Goal: Task Accomplishment & Management: Use online tool/utility

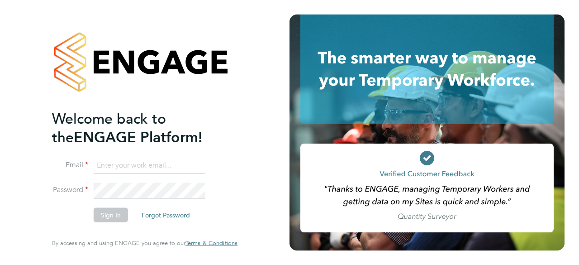
type input "emma.wells@randstad.co.uk"
click at [106, 223] on li "Sign In Forgot Password" at bounding box center [140, 220] width 176 height 24
click at [274, 154] on div "Welcome back to the ENGAGE Platform! Email emma.wells@randstad.co.uk Password S…" at bounding box center [145, 132] width 290 height 265
click at [115, 218] on button "Sign In" at bounding box center [111, 215] width 34 height 14
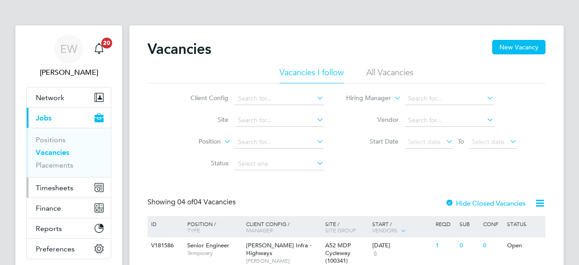
click at [67, 187] on span "Timesheets" at bounding box center [55, 187] width 38 height 9
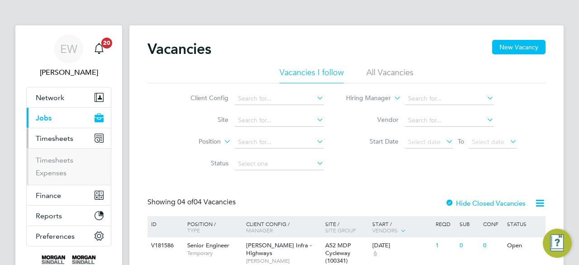
click at [48, 166] on li "Timesheets" at bounding box center [70, 162] width 68 height 13
click at [46, 161] on link "Timesheets" at bounding box center [55, 160] width 38 height 9
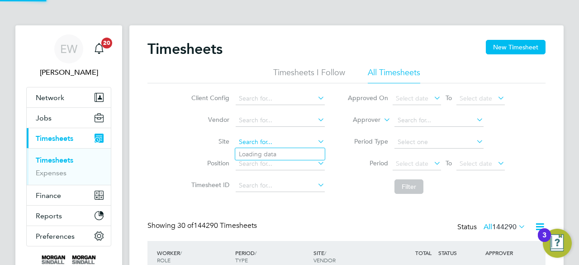
click at [292, 142] on input at bounding box center [280, 142] width 89 height 13
click at [284, 151] on li "Northumber land Line (300127)" at bounding box center [302, 154] width 135 height 12
type input "Northumberland Line (300127)"
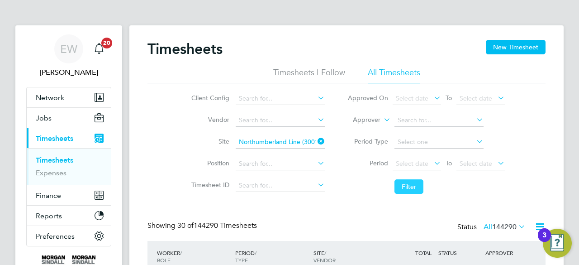
click at [417, 184] on button "Filter" at bounding box center [408, 186] width 29 height 14
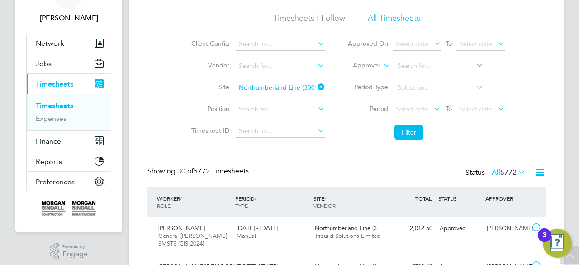
click at [540, 170] on icon at bounding box center [539, 171] width 11 height 11
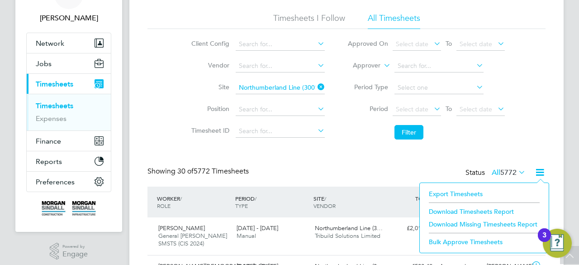
click at [461, 209] on li "Download Timesheets Report" at bounding box center [484, 211] width 120 height 13
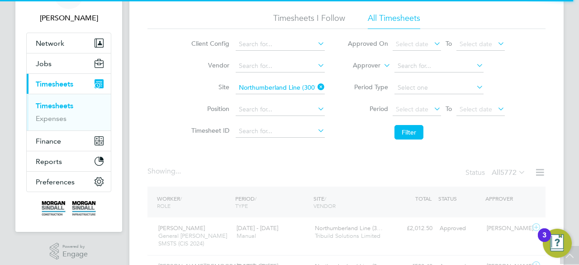
click at [542, 174] on icon at bounding box center [539, 171] width 11 height 11
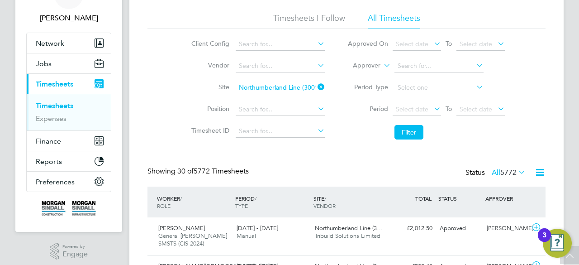
click at [316, 85] on icon at bounding box center [316, 87] width 0 height 13
click at [290, 87] on input at bounding box center [280, 87] width 89 height 13
click at [259, 100] on li "Bed ford Passage Development (54X003)" at bounding box center [312, 100] width 154 height 12
type input "Bedford Passage Development (54X003)"
click at [424, 110] on span "Select date" at bounding box center [412, 109] width 33 height 8
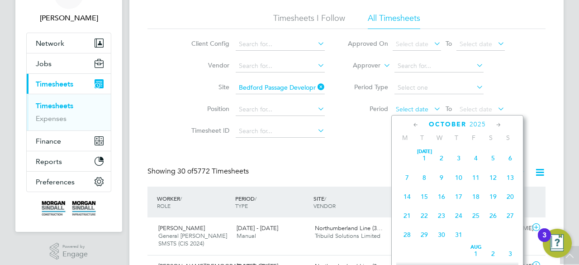
scroll to position [252, 0]
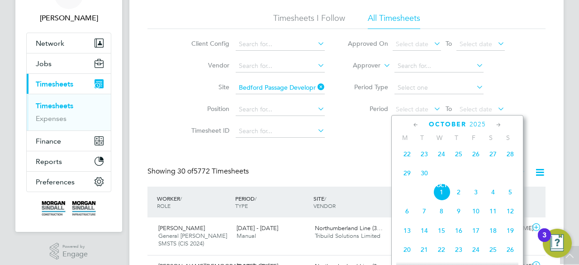
click at [493, 161] on span "27" at bounding box center [492, 153] width 17 height 17
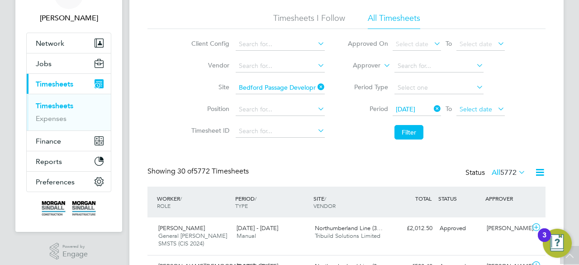
click at [480, 106] on span "Select date" at bounding box center [476, 109] width 33 height 8
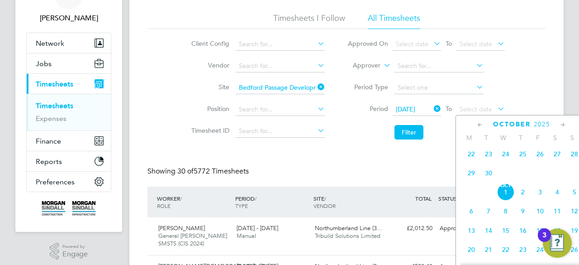
click at [432, 108] on icon at bounding box center [432, 108] width 0 height 13
click at [418, 109] on span "Select date" at bounding box center [412, 109] width 33 height 8
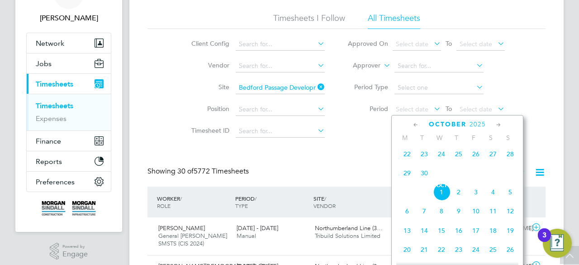
click at [412, 125] on icon at bounding box center [416, 125] width 9 height 10
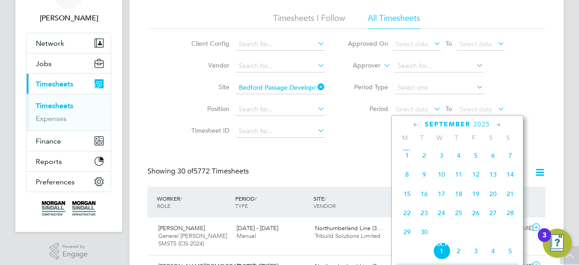
click at [493, 199] on span "20" at bounding box center [492, 193] width 17 height 17
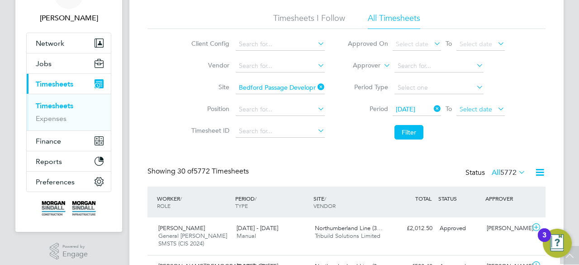
click at [468, 109] on span "Select date" at bounding box center [476, 109] width 33 height 8
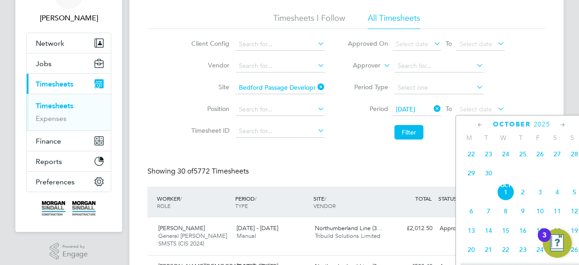
click at [540, 162] on span "26" at bounding box center [540, 153] width 17 height 17
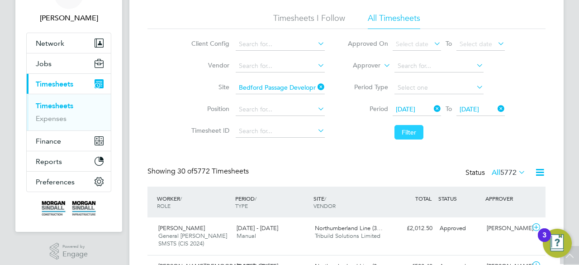
click at [414, 133] on button "Filter" at bounding box center [408, 132] width 29 height 14
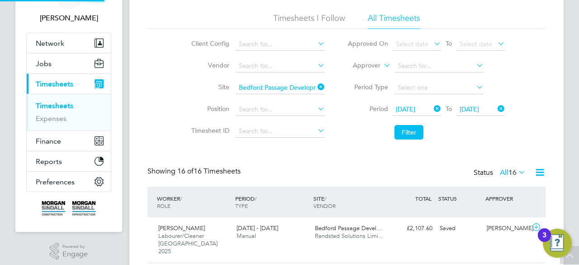
scroll to position [23, 78]
click at [370, 171] on div "Showing 16 of 16 Timesheets Status All 16" at bounding box center [346, 176] width 398 height 20
click at [540, 175] on icon at bounding box center [539, 171] width 11 height 11
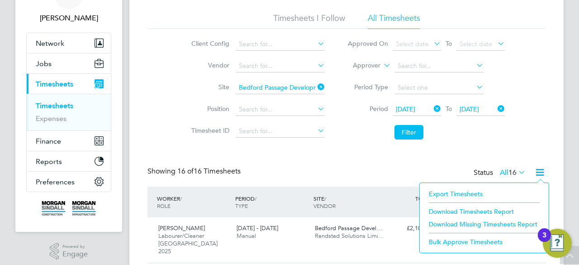
click at [454, 212] on li "Download Timesheets Report" at bounding box center [484, 211] width 120 height 13
